Goal: Task Accomplishment & Management: Complete application form

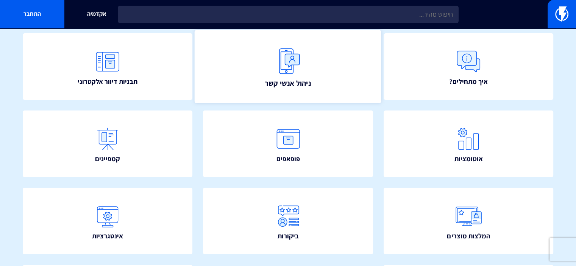
scroll to position [80, 0]
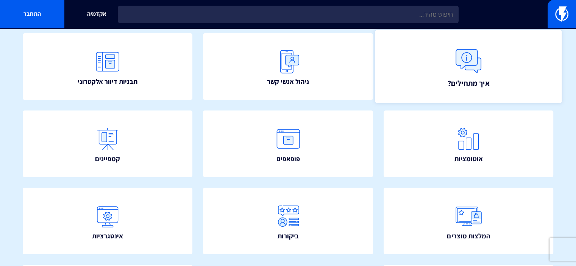
click at [474, 74] on img at bounding box center [468, 60] width 33 height 33
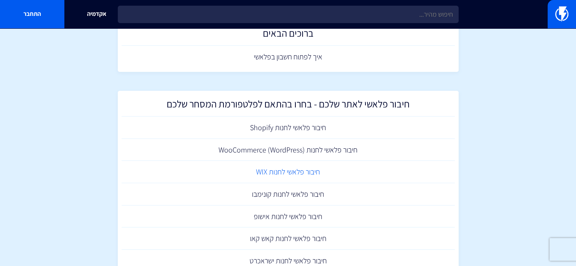
scroll to position [49, 0]
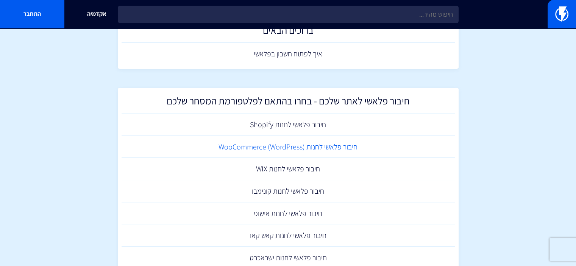
click at [314, 147] on link "חיבור פלאשי לחנות (WooCommerce (WordPress" at bounding box center [288, 147] width 333 height 22
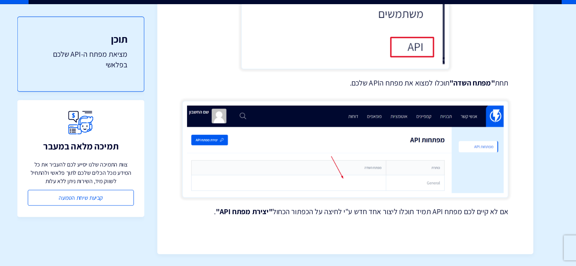
scroll to position [532, 0]
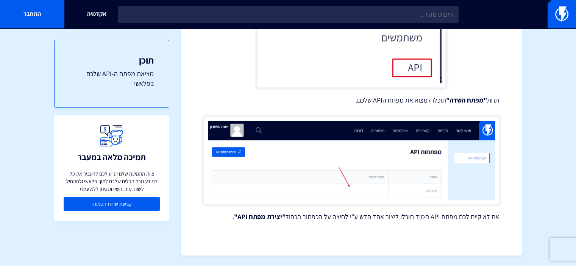
click at [110, 206] on link "קביעת שיחת הטמעה" at bounding box center [112, 204] width 96 height 14
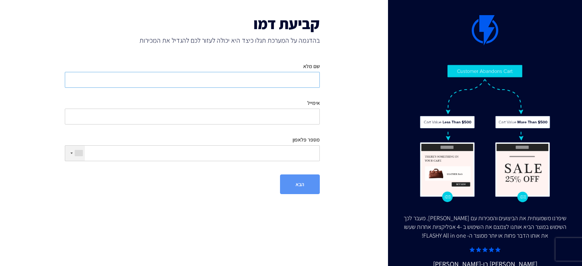
click at [285, 80] on input "שם מלא" at bounding box center [192, 80] width 255 height 16
type input "g"
type input "ענת פלדמן"
click at [303, 119] on input "אימייל" at bounding box center [192, 117] width 255 height 16
type input "anatfeld@gmail.com"
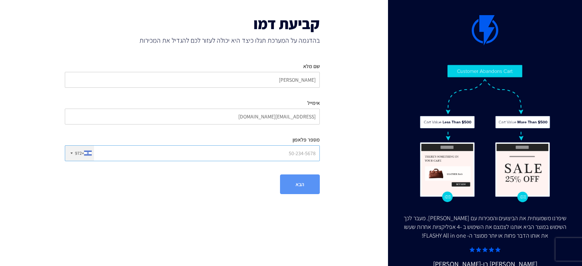
click at [300, 156] on input "מספר פלאפון" at bounding box center [192, 153] width 255 height 16
type input "0524541712"
click at [297, 182] on button "הבא" at bounding box center [300, 185] width 40 height 20
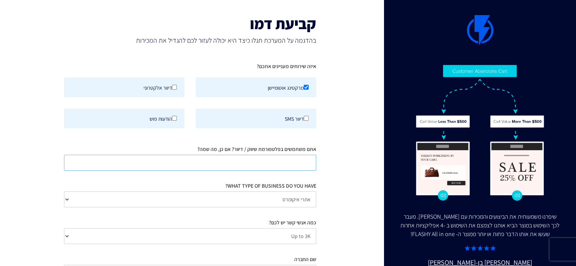
click at [288, 165] on input "אתם משתמשים בפלטפורמת שיווק / דיוור? אם כן, מה שמה?" at bounding box center [190, 163] width 252 height 16
type input "u"
type input "'"
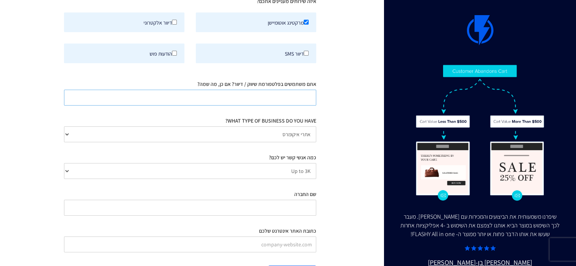
scroll to position [66, 0]
click at [291, 207] on input "שם החברה" at bounding box center [190, 207] width 252 height 16
type input "g"
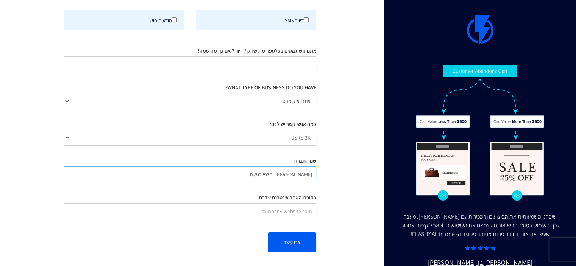
type input "ענת פלדמן -קלפי רגשות"
click at [291, 204] on input "כתובת האתר אינטרנט שלכם" at bounding box center [190, 211] width 252 height 16
type input "'"
type input "www.anatfeldman.com"
click at [283, 242] on button "צרו קשר" at bounding box center [292, 243] width 48 height 20
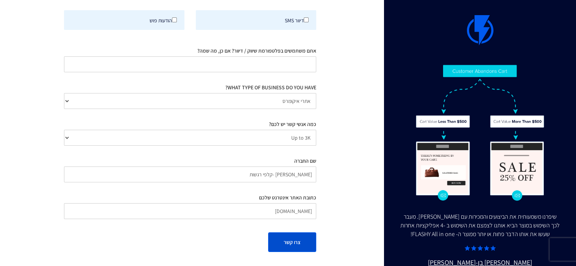
scroll to position [0, 0]
